Goal: Task Accomplishment & Management: Complete application form

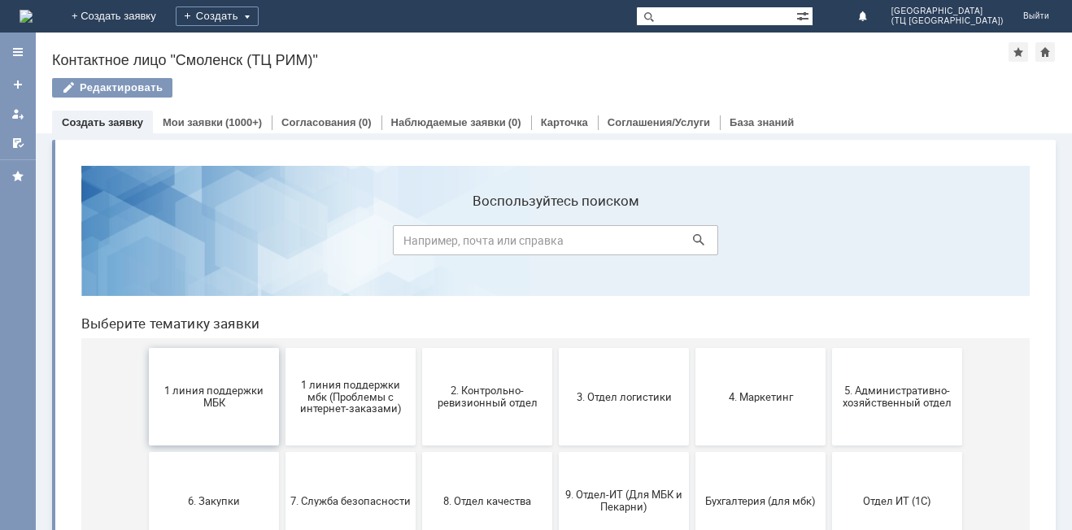
click at [202, 385] on span "1 линия поддержки МБК" at bounding box center [214, 397] width 120 height 24
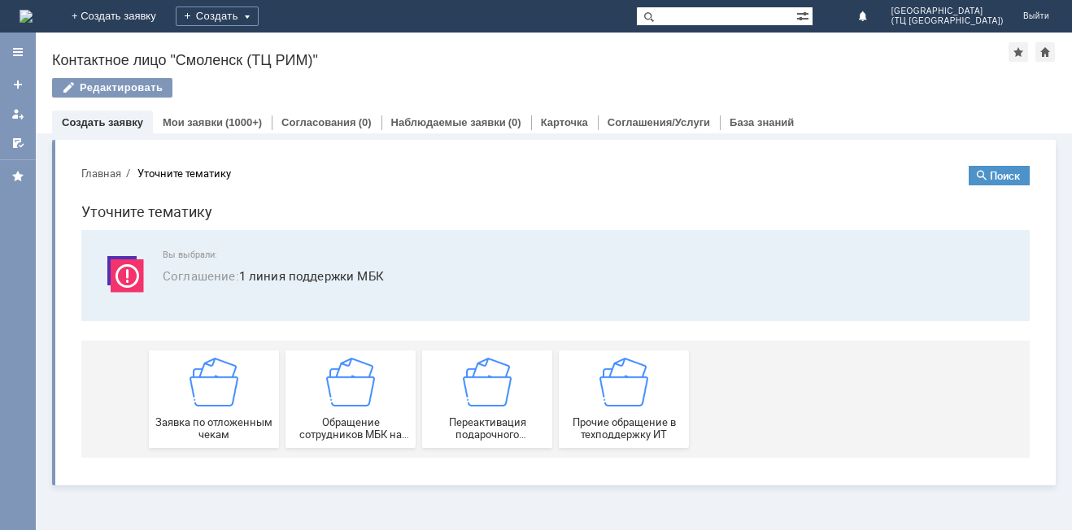
click at [202, 385] on img at bounding box center [213, 382] width 49 height 49
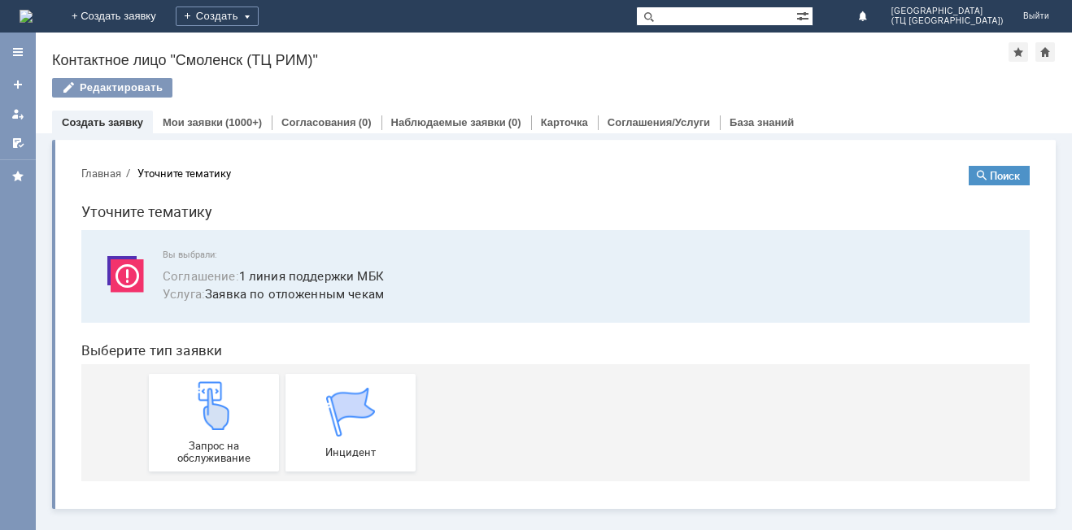
click at [202, 385] on img at bounding box center [213, 405] width 49 height 49
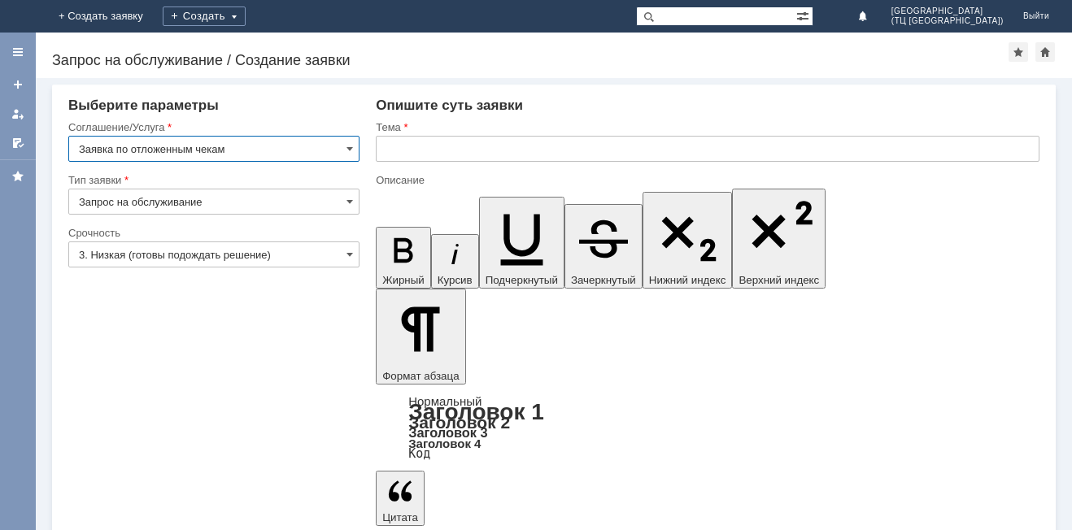
click at [404, 146] on input "text" at bounding box center [708, 149] width 664 height 26
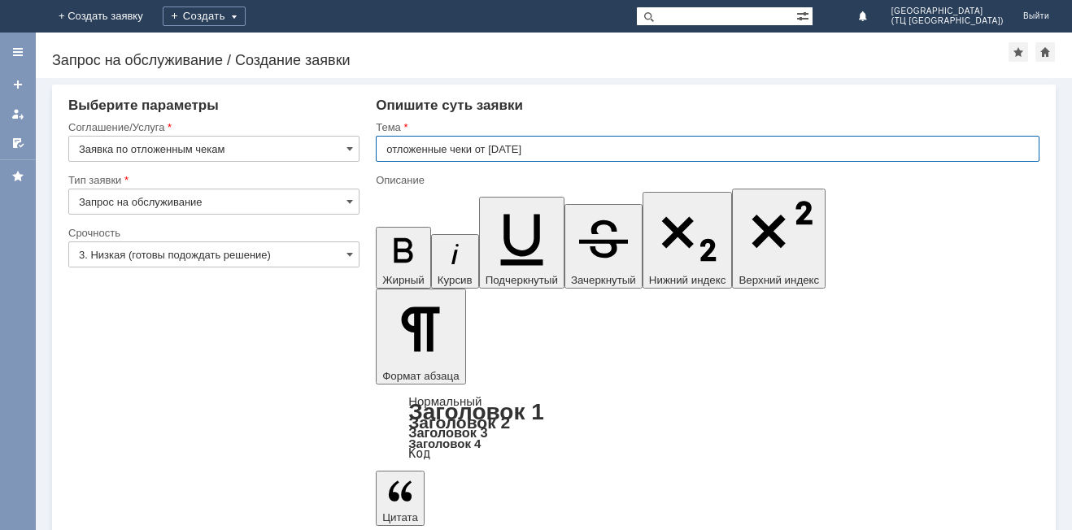
type input "отложенные чеки от 08.09.2025"
